Goal: Task Accomplishment & Management: Manage account settings

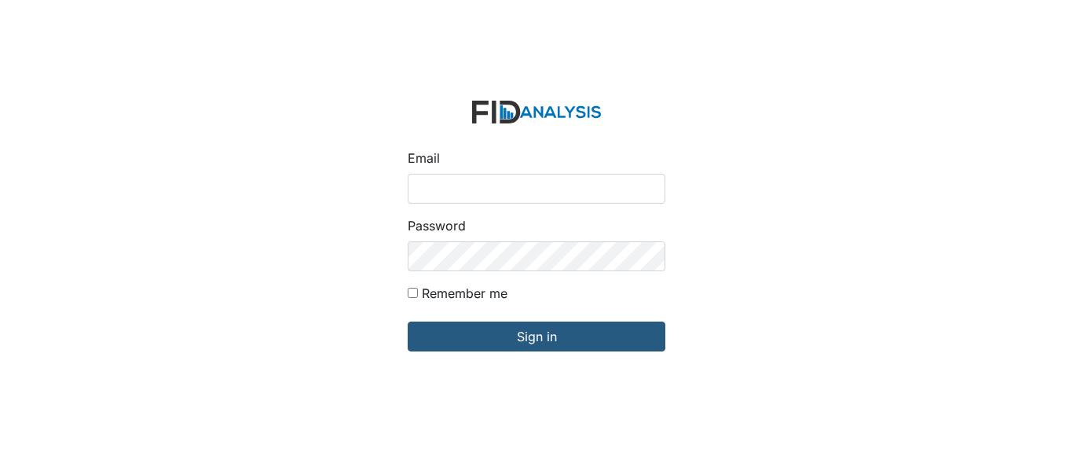
click at [476, 189] on input "Email" at bounding box center [537, 189] width 258 height 30
type input "[EMAIL_ADDRESS][DOMAIN_NAME]"
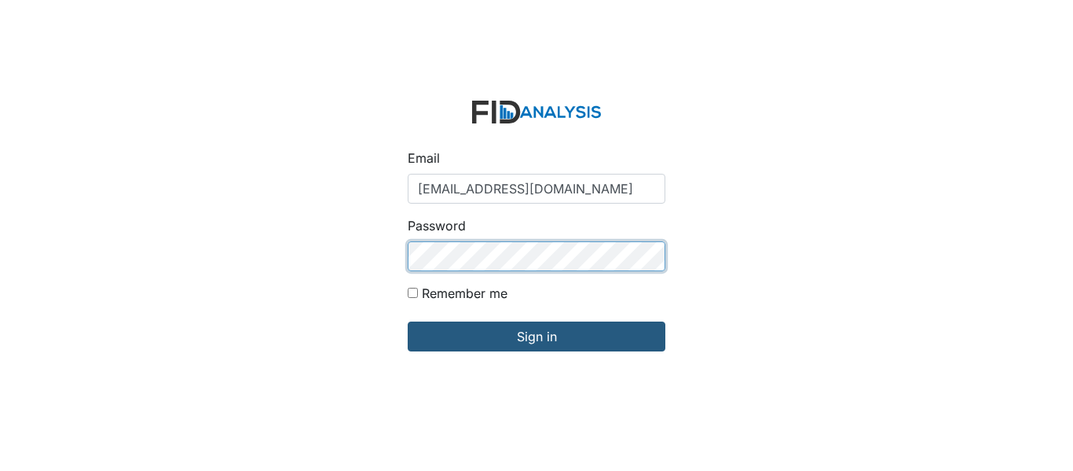
click at [408, 321] on input "Sign in" at bounding box center [537, 336] width 258 height 30
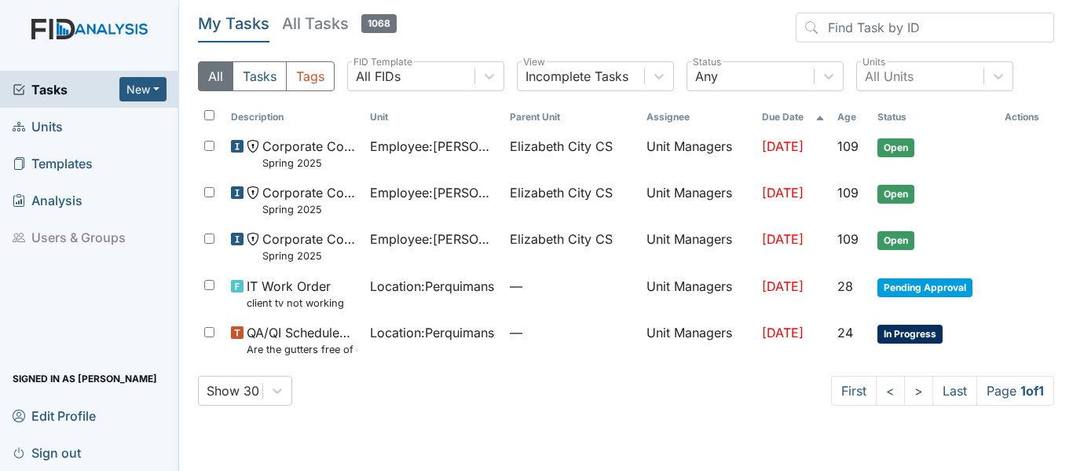
click at [53, 126] on span "Units" at bounding box center [38, 126] width 50 height 24
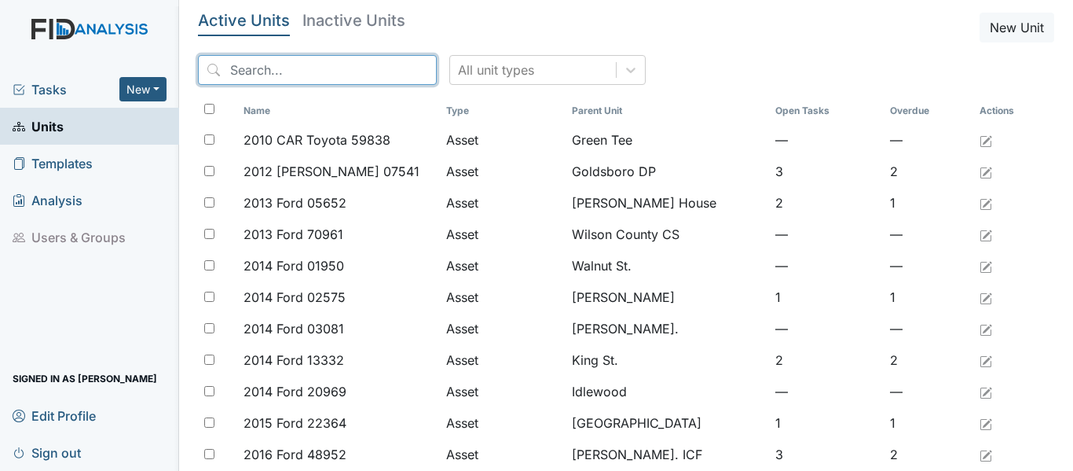
click at [295, 77] on input "search" at bounding box center [317, 70] width 239 height 30
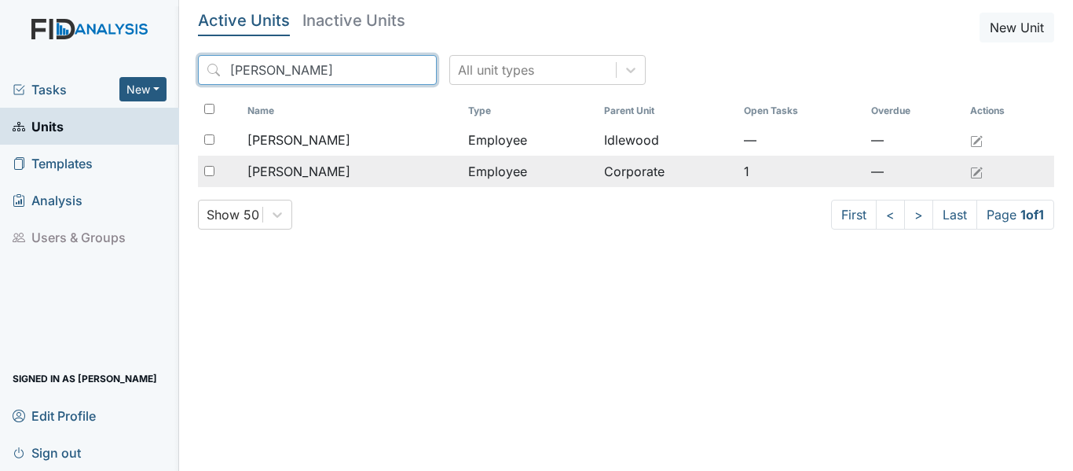
type input "winslow"
click at [309, 170] on span "Winslow, Vakesha" at bounding box center [298, 171] width 103 height 19
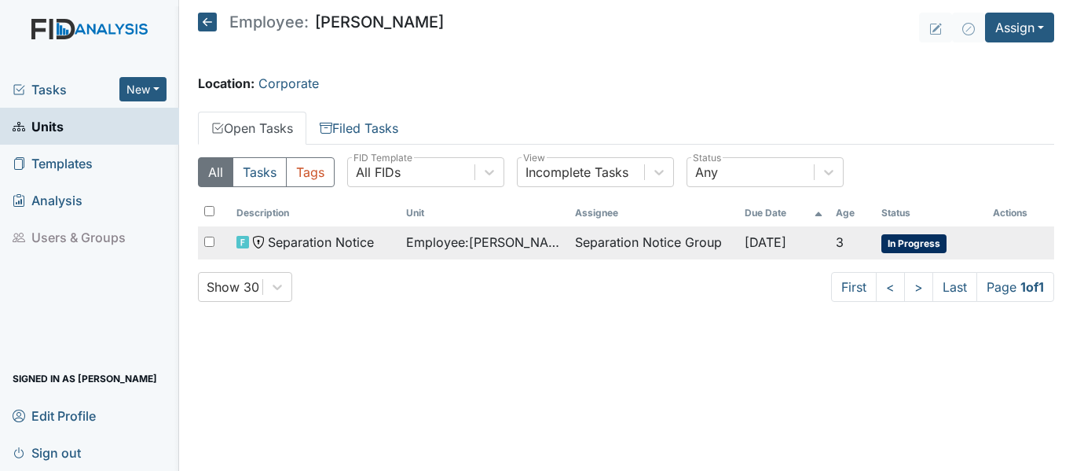
click at [913, 240] on span "In Progress" at bounding box center [913, 243] width 65 height 19
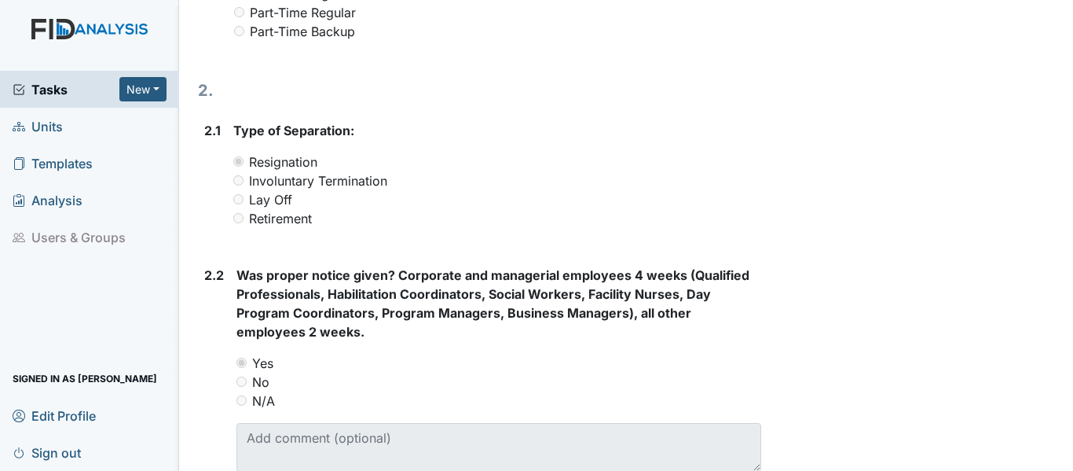
scroll to position [528, 0]
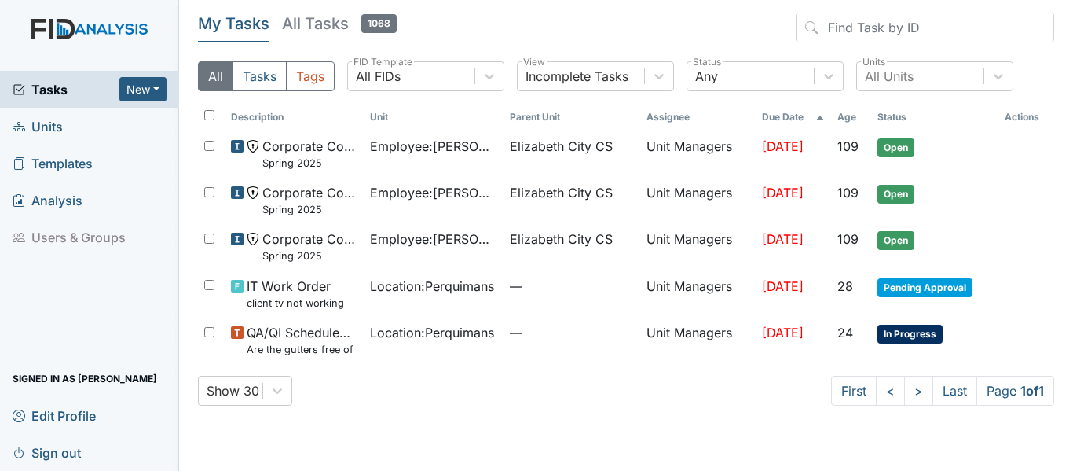
click at [42, 112] on link "Units" at bounding box center [89, 126] width 179 height 37
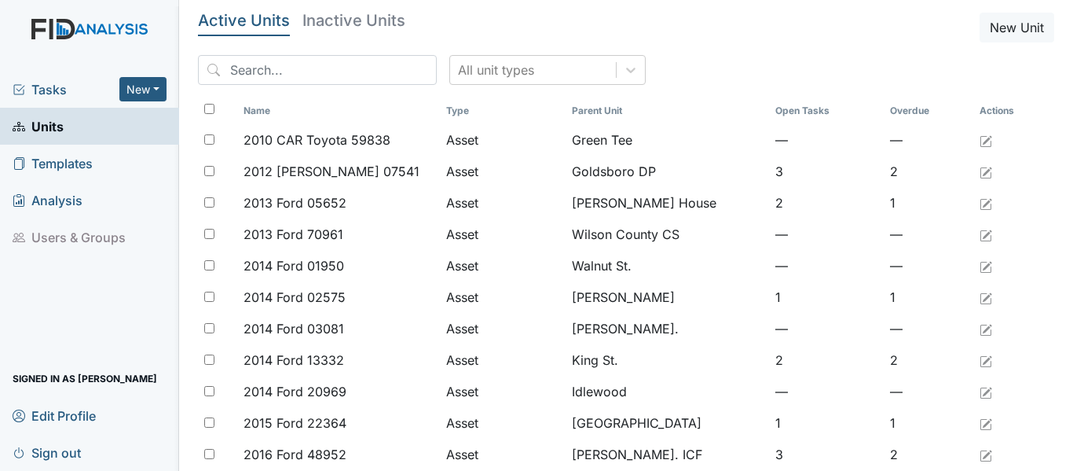
click at [49, 84] on span "Tasks" at bounding box center [66, 89] width 107 height 19
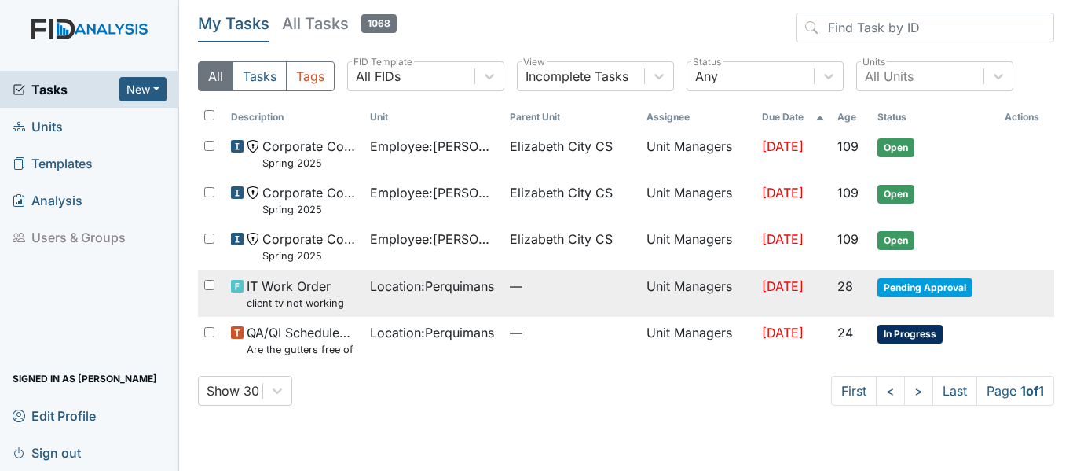
click at [907, 288] on span "Pending Approval" at bounding box center [924, 287] width 95 height 19
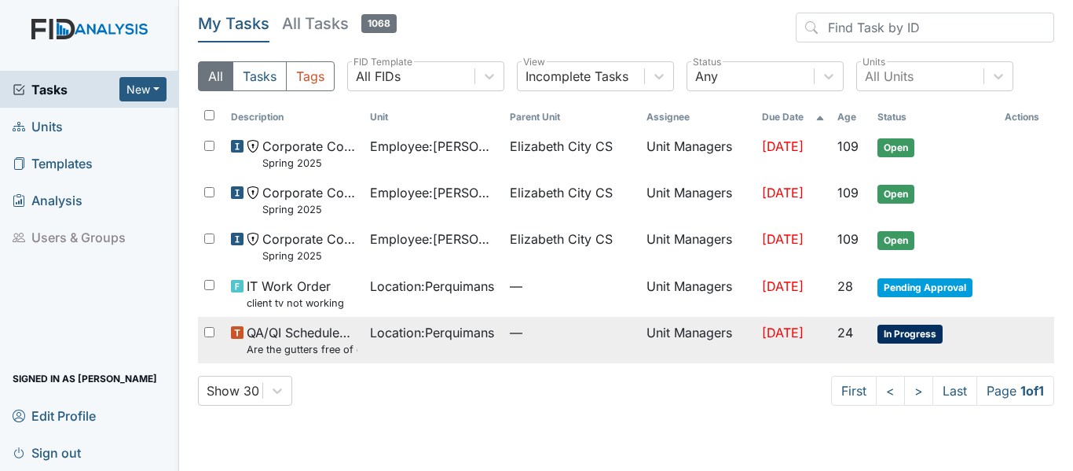
click at [762, 331] on span "[DATE]" at bounding box center [783, 332] width 42 height 16
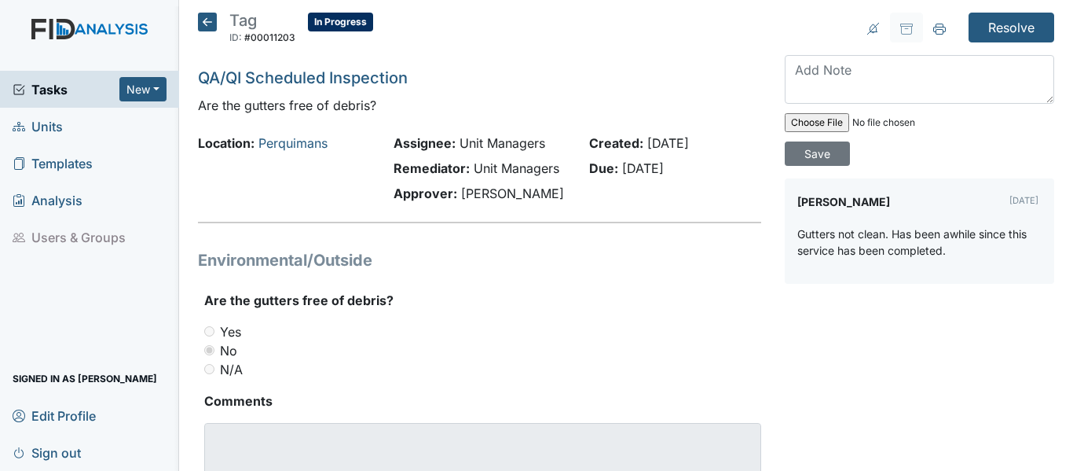
click at [211, 24] on icon at bounding box center [207, 22] width 19 height 19
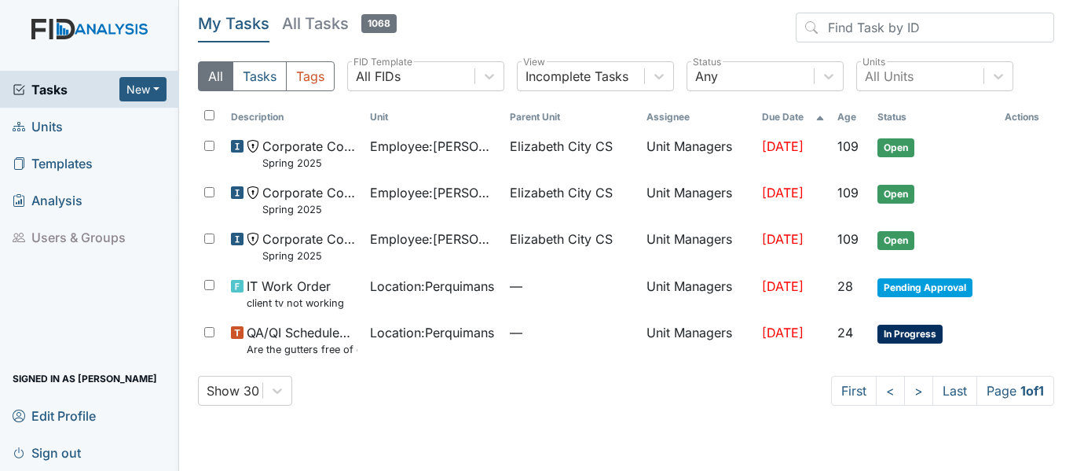
click at [56, 97] on span "Tasks" at bounding box center [66, 89] width 107 height 19
click at [820, 401] on div "Show 30 First < > Last Page 1 of 1" at bounding box center [626, 391] width 856 height 30
